Goal: Obtain resource: Obtain resource

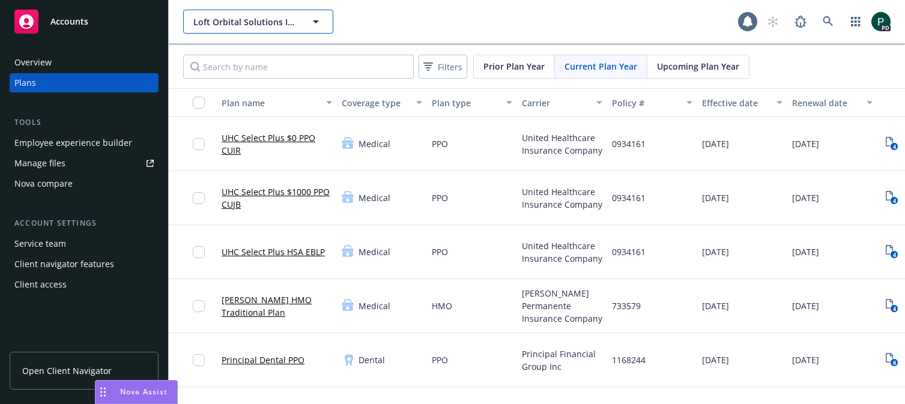
click at [250, 31] on button "Loft Orbital Solutions Inc." at bounding box center [258, 22] width 150 height 24
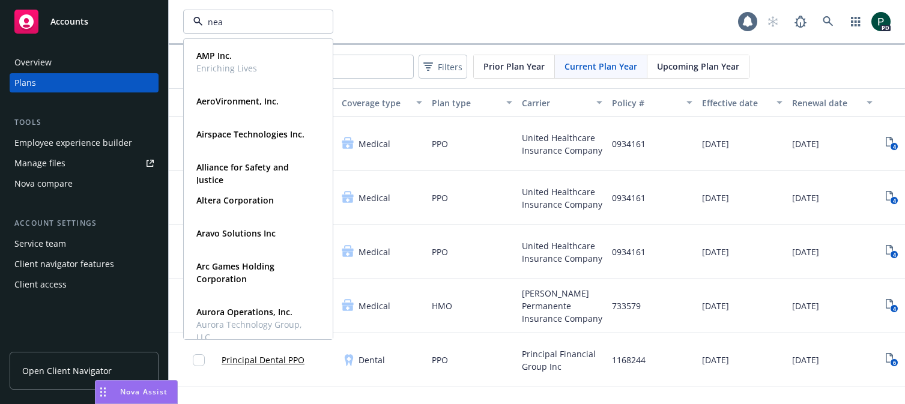
type input "near"
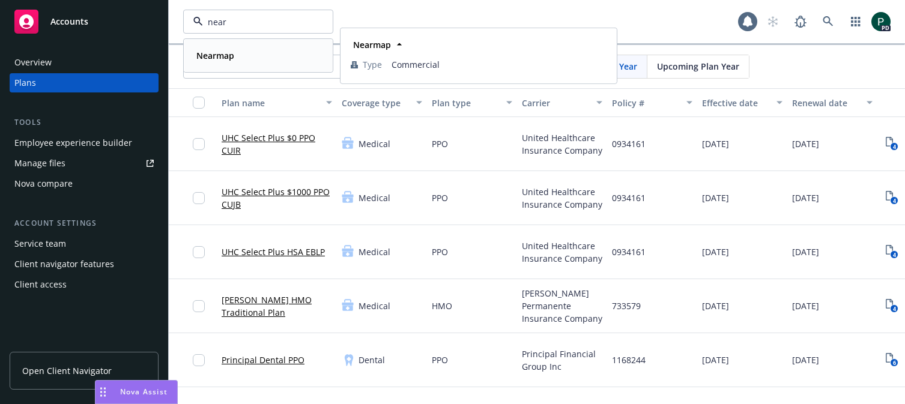
click at [256, 55] on div "Nearmap" at bounding box center [258, 55] width 133 height 17
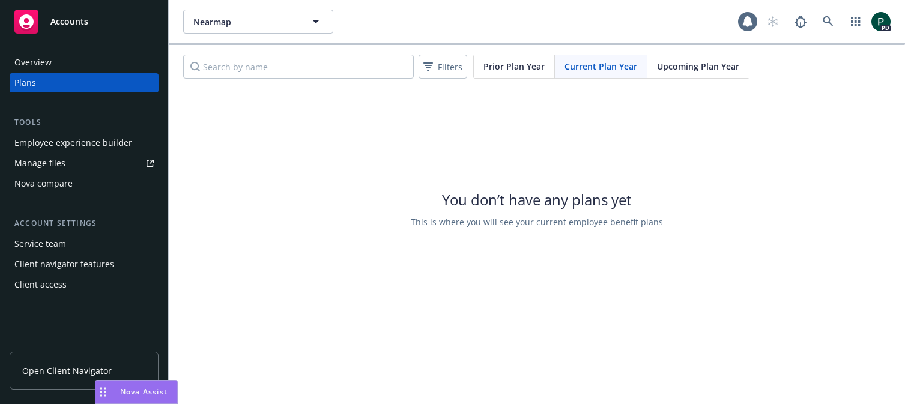
click at [70, 169] on link "Manage files" at bounding box center [84, 163] width 149 height 19
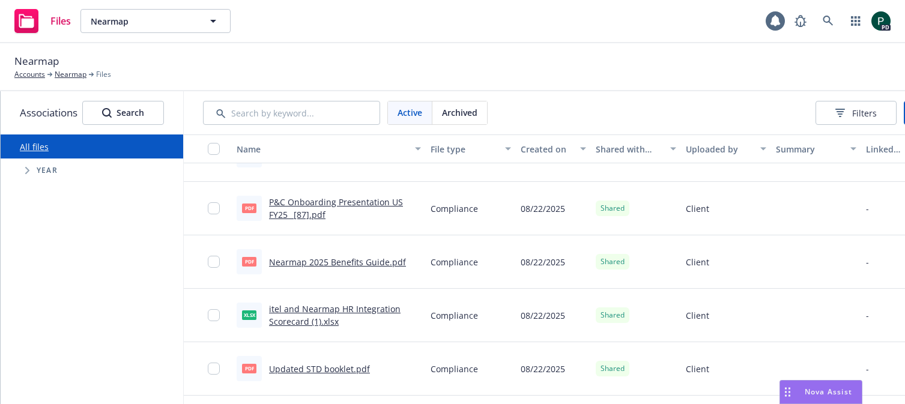
scroll to position [36, 0]
click at [342, 201] on link "P&C Onboarding Presentation US FY25 _[87].pdf" at bounding box center [336, 207] width 134 height 24
click at [290, 325] on link "itel and Nearmap HR Integration Scorecard (1).xlsx" at bounding box center [335, 314] width 132 height 24
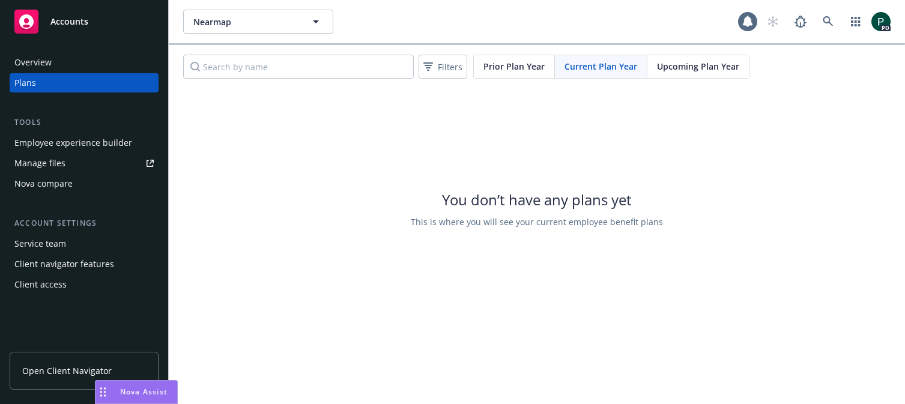
click at [303, 148] on div "You don’t have any plans yet This is where you will see your current employee b…" at bounding box center [537, 208] width 737 height 240
click at [253, 25] on span "Nearmap" at bounding box center [245, 22] width 104 height 13
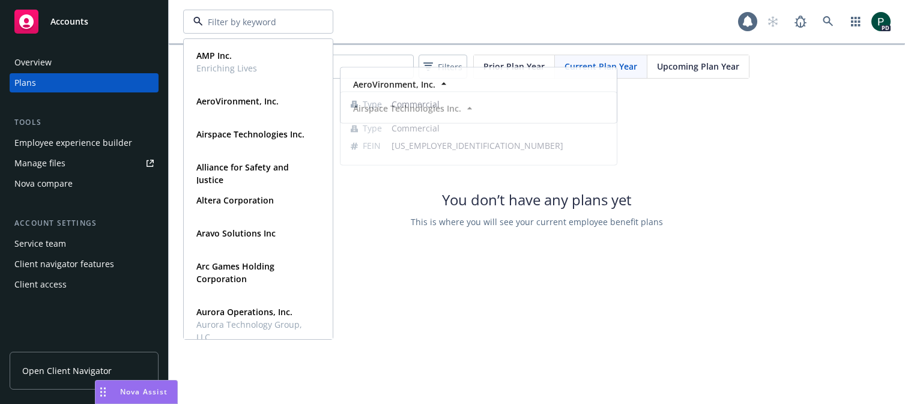
click at [402, 248] on div "You don’t have any plans yet This is where you will see your current employee b…" at bounding box center [537, 208] width 737 height 240
